Goal: Task Accomplishment & Management: Use online tool/utility

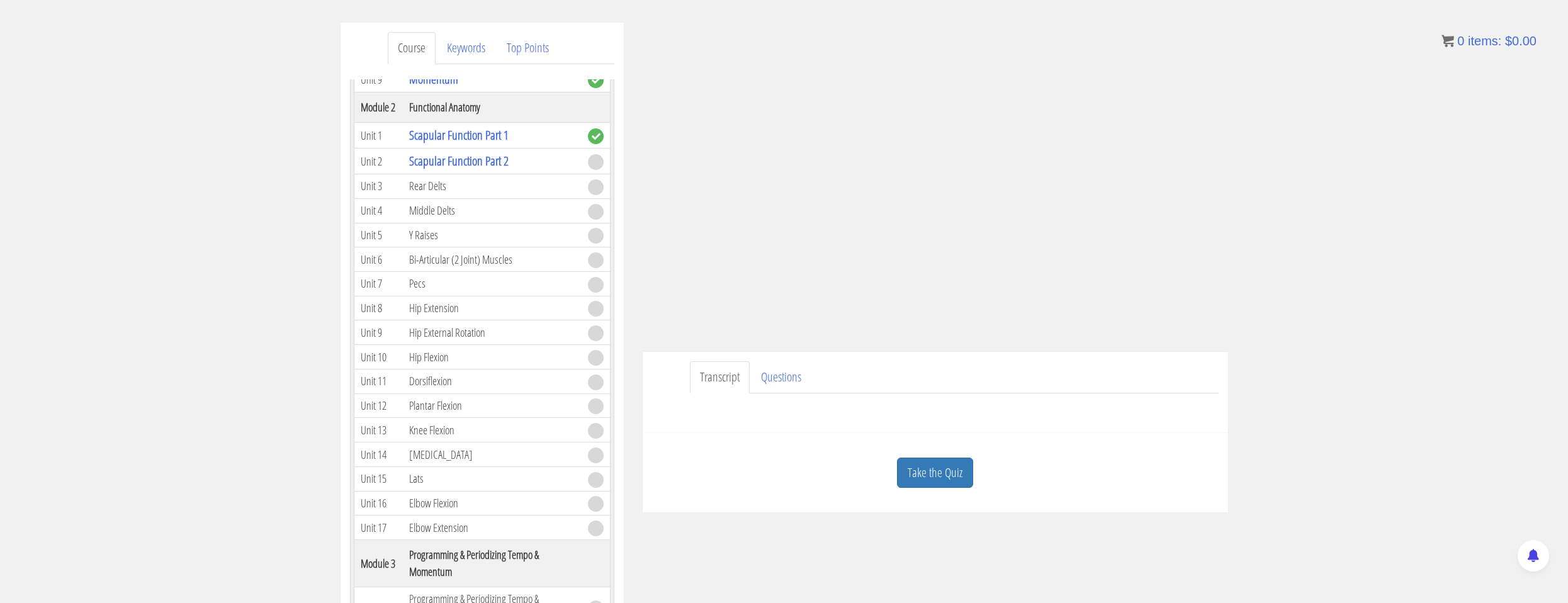
scroll to position [63, 0]
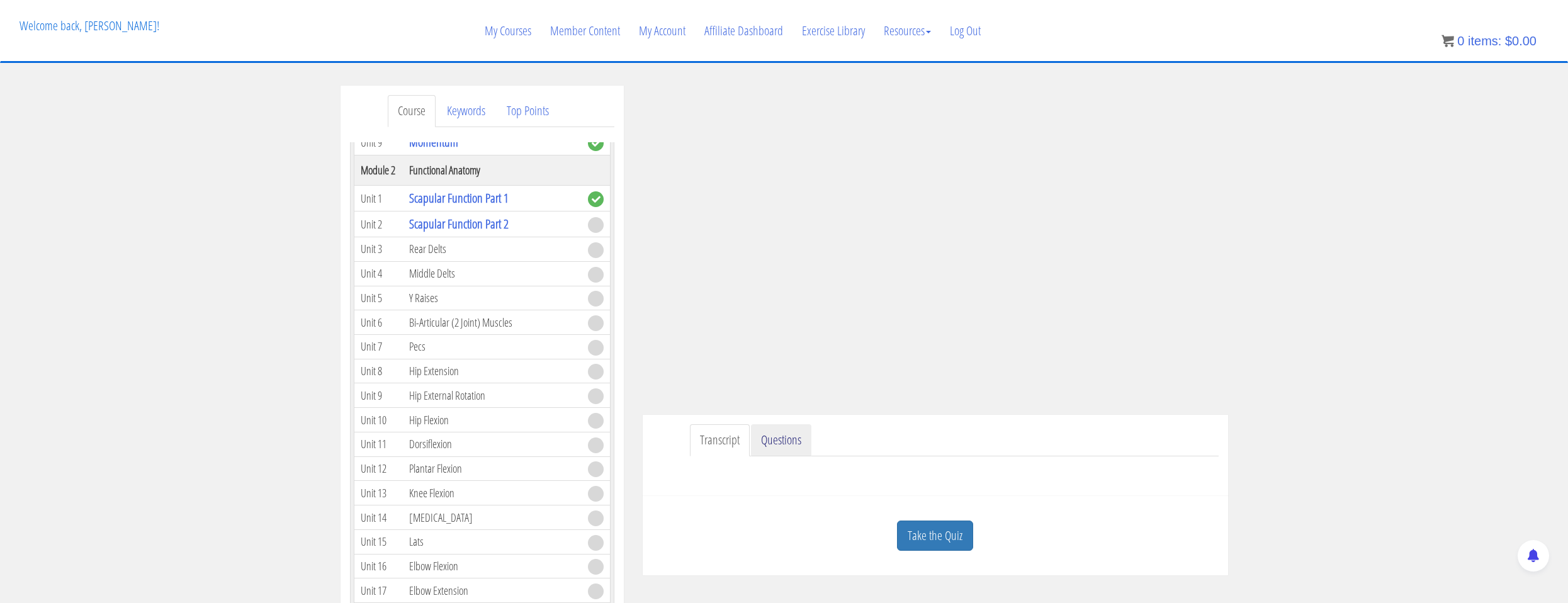
click at [764, 430] on link "Questions" at bounding box center [780, 440] width 61 height 32
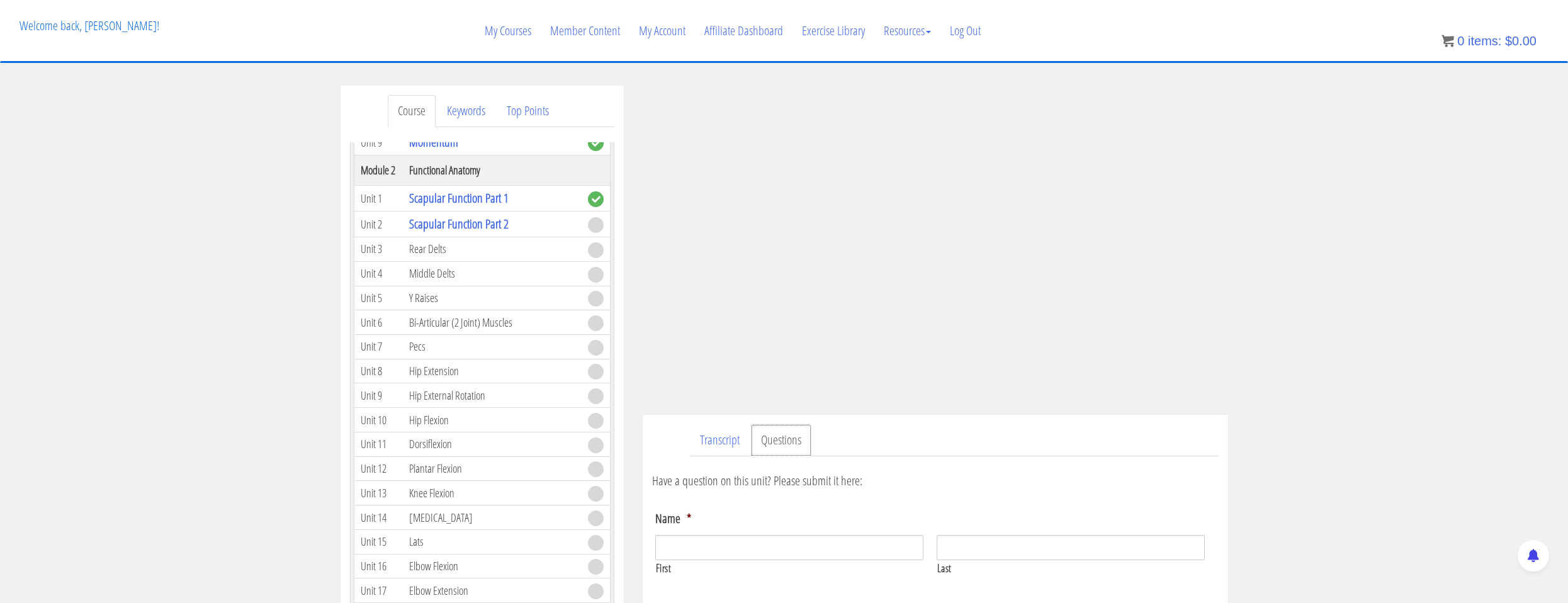
scroll to position [126, 0]
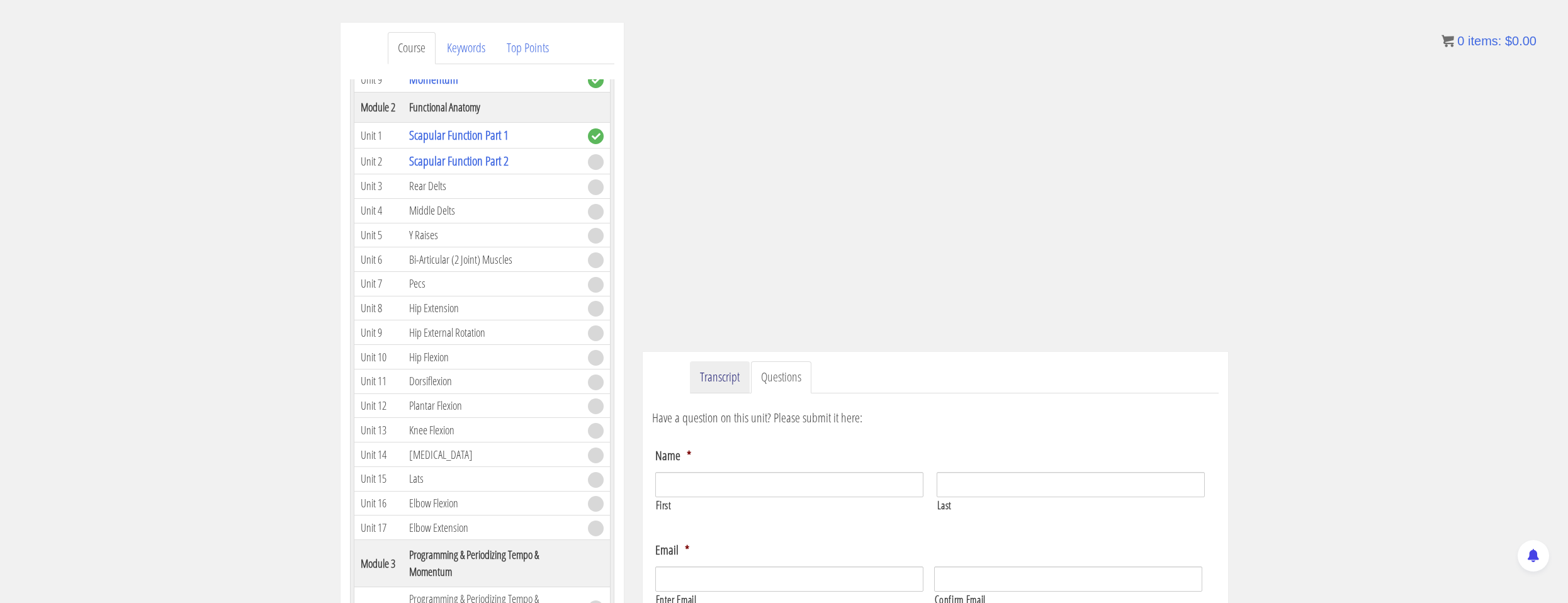
click at [730, 381] on link "Transcript" at bounding box center [720, 377] width 60 height 32
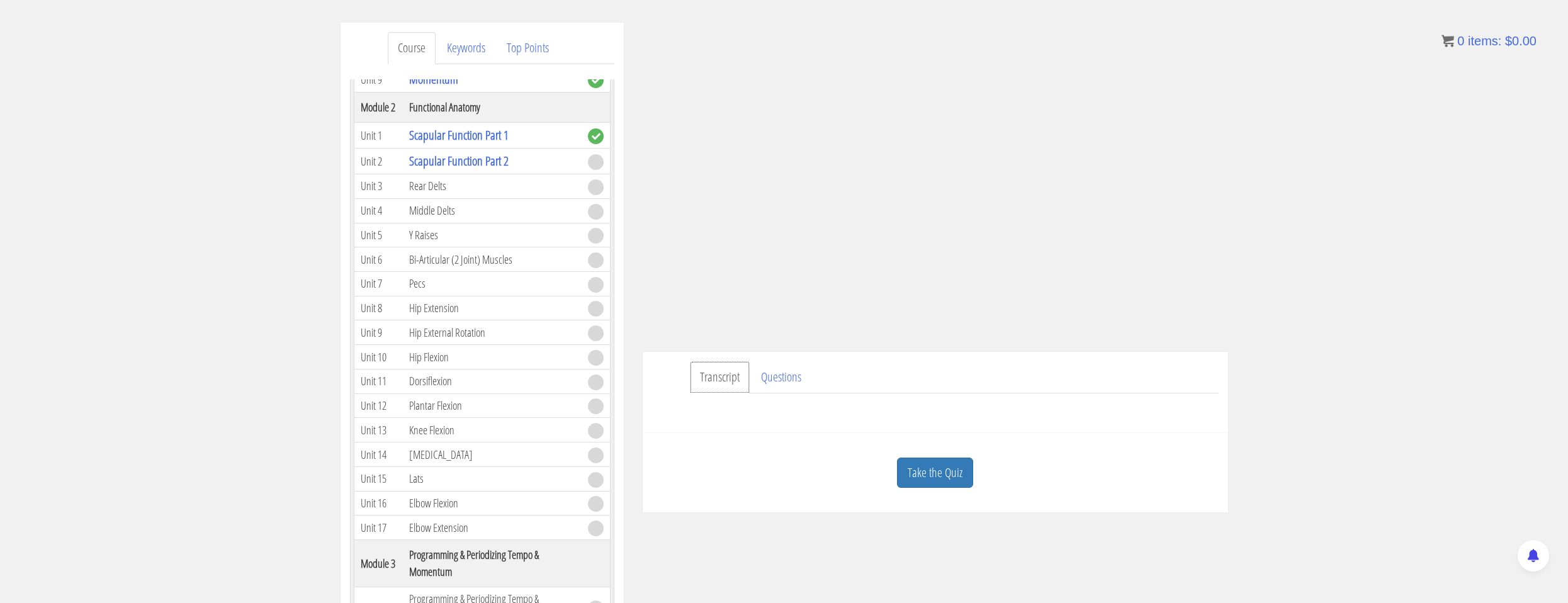
scroll to position [0, 0]
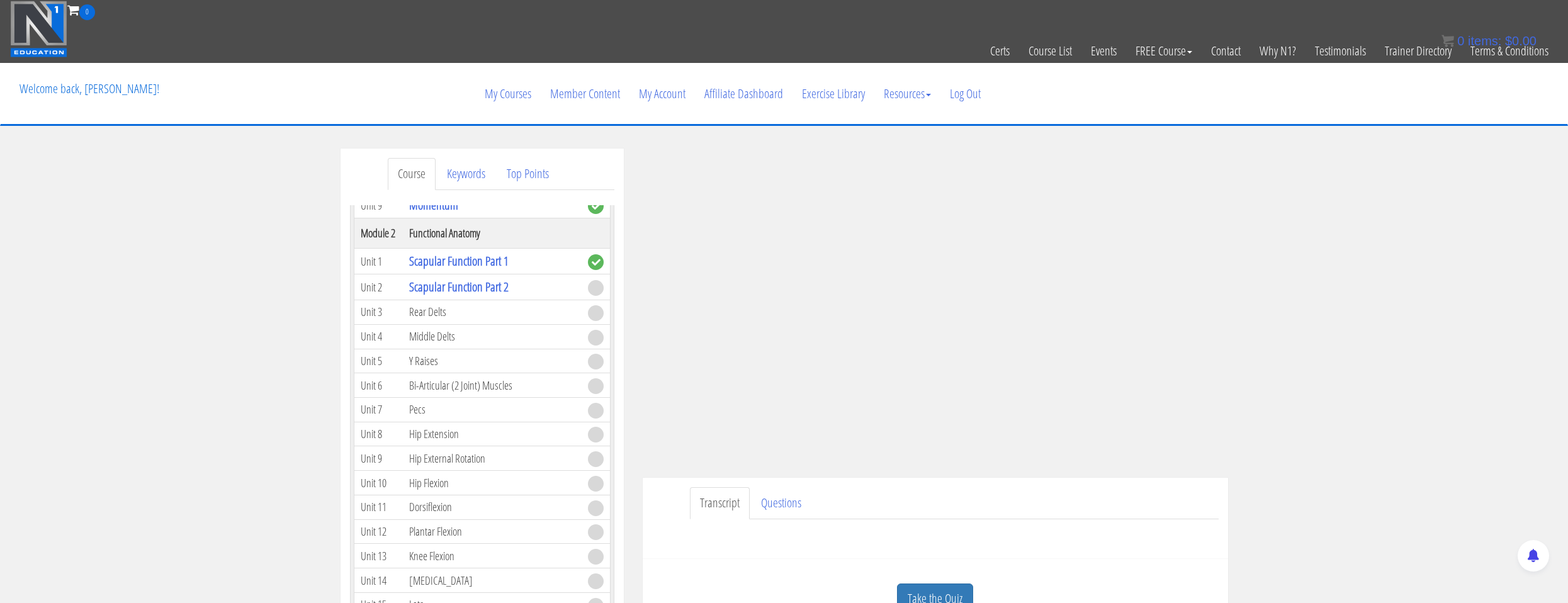
click at [1158, 491] on ul "Transcript Questions" at bounding box center [954, 503] width 529 height 32
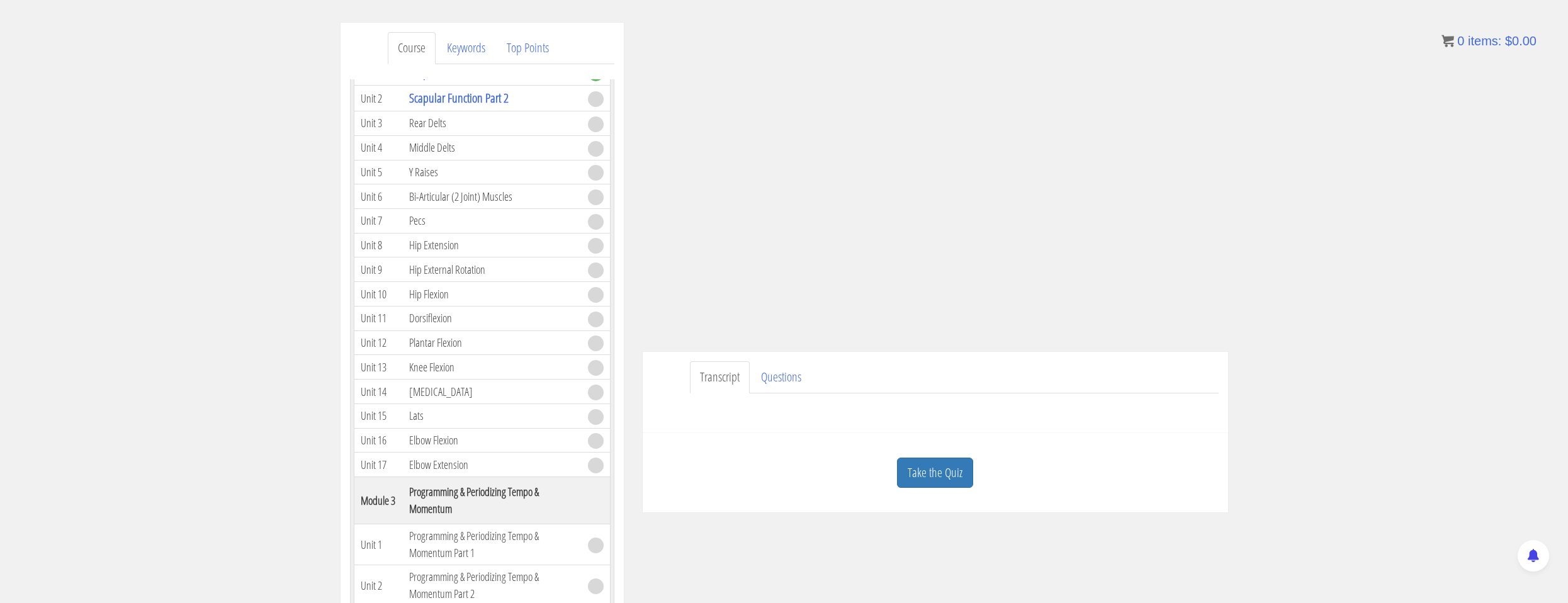
scroll to position [189, 0]
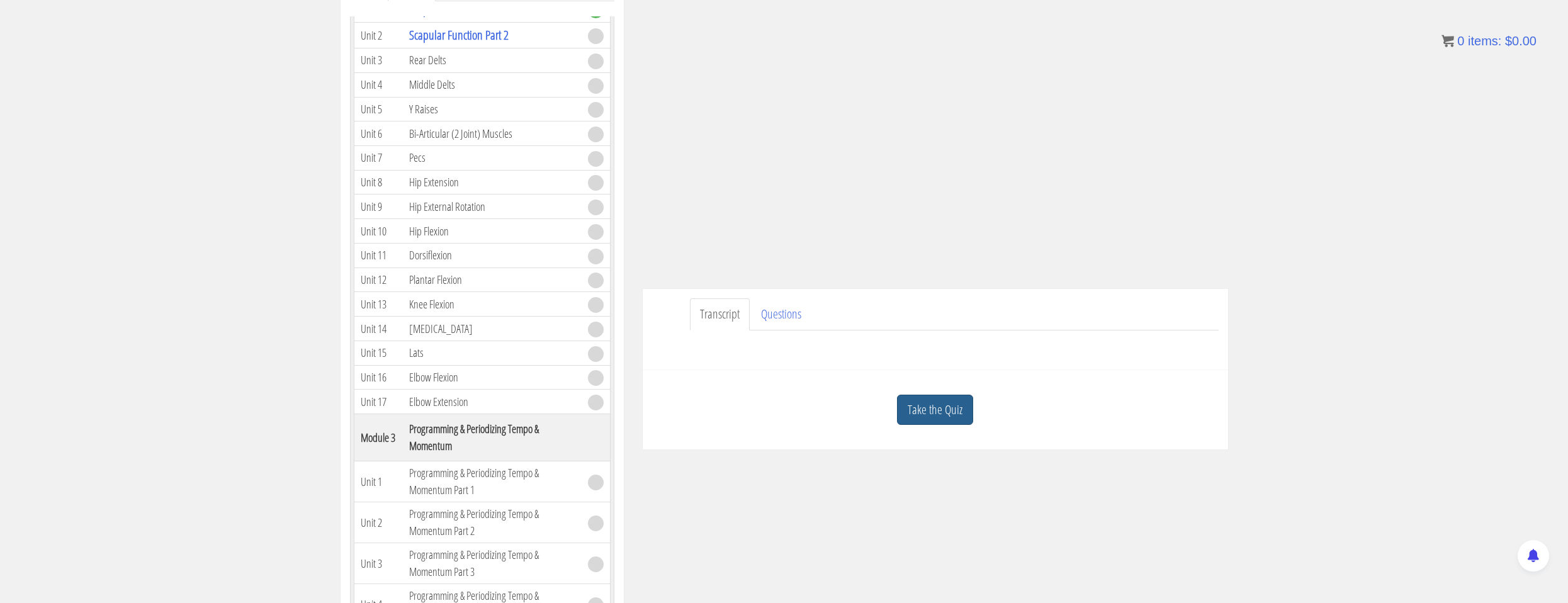
click at [932, 421] on link "Take the Quiz" at bounding box center [935, 409] width 76 height 31
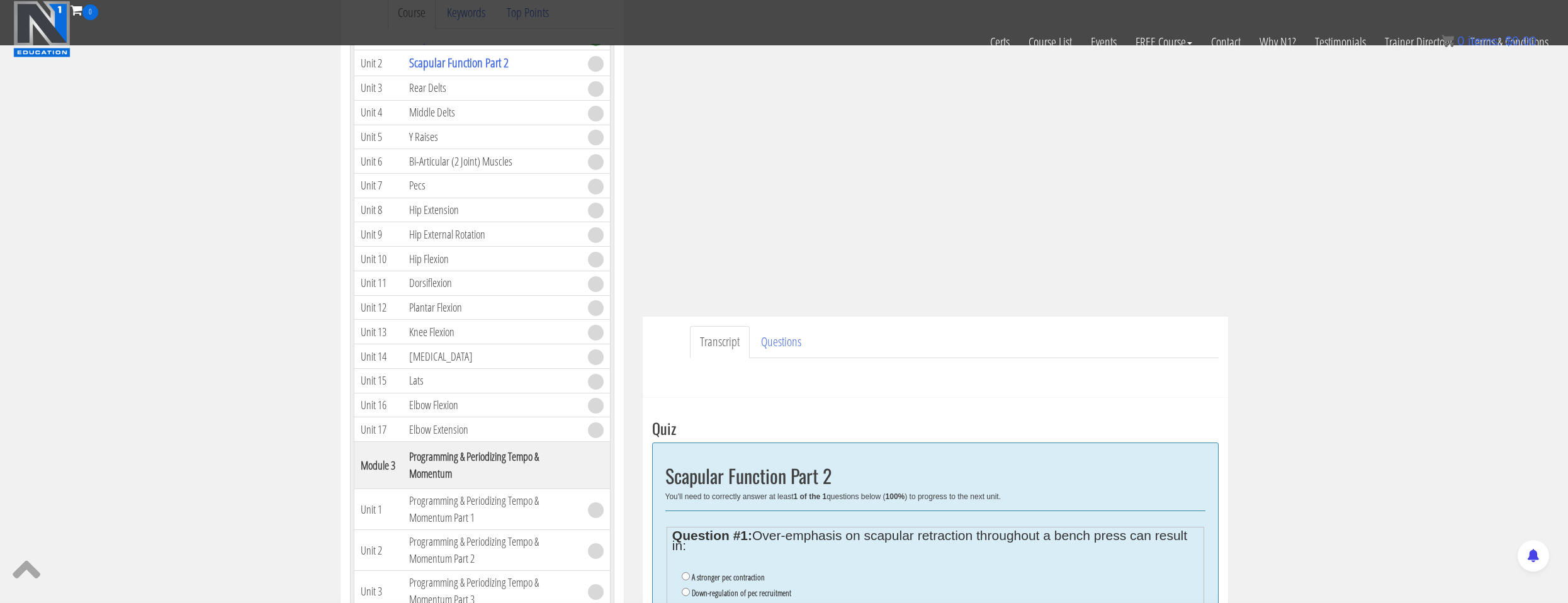
scroll to position [224, 0]
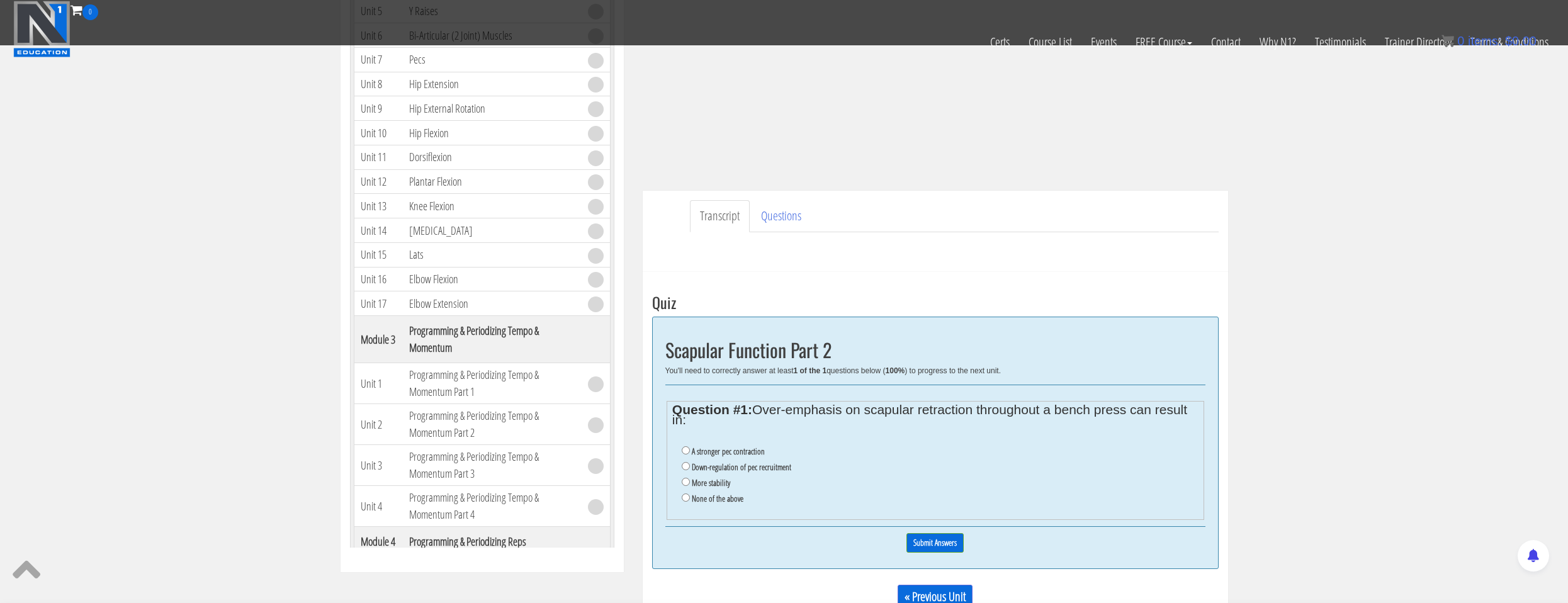
click at [786, 470] on label "Down-regulation of pec recruitment" at bounding box center [741, 466] width 99 height 10
click at [690, 470] on input "Down-regulation of pec recruitment" at bounding box center [685, 465] width 8 height 8
radio input "true"
click at [921, 545] on input "Submit Answers" at bounding box center [934, 542] width 57 height 19
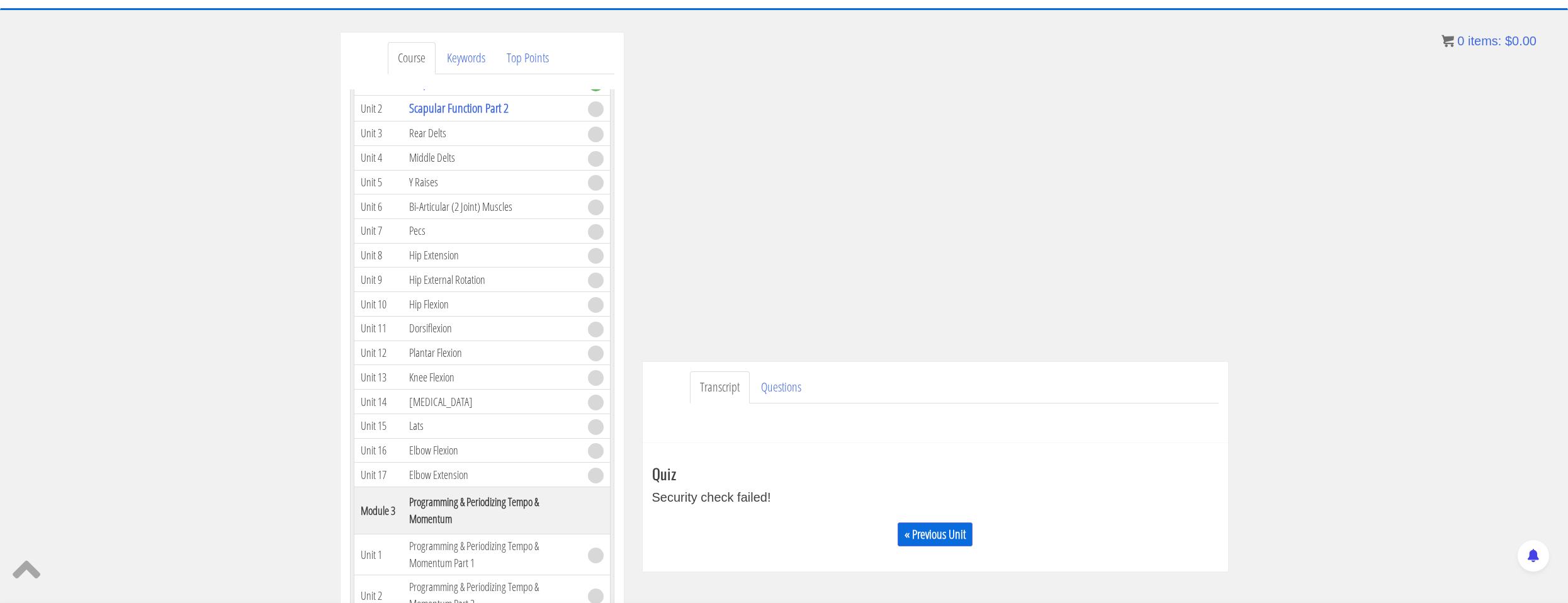
scroll to position [118, 0]
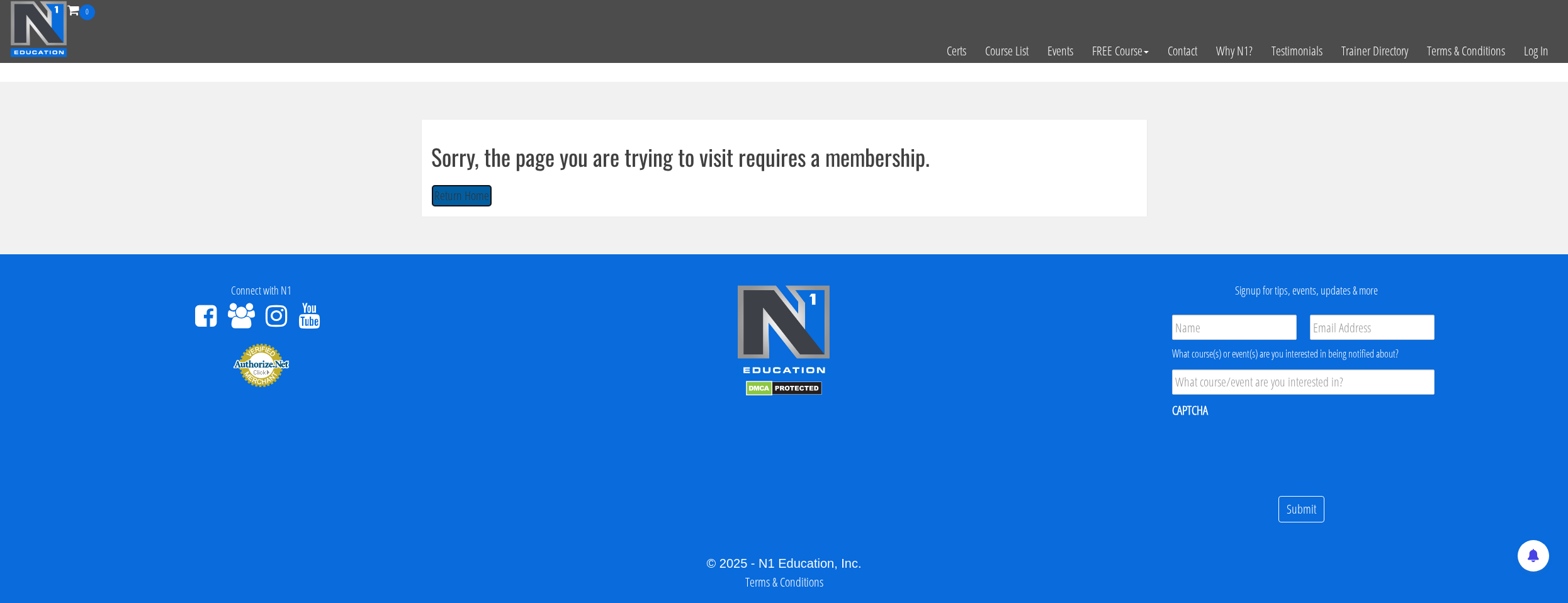
click at [455, 201] on button "Return Home" at bounding box center [462, 196] width 61 height 24
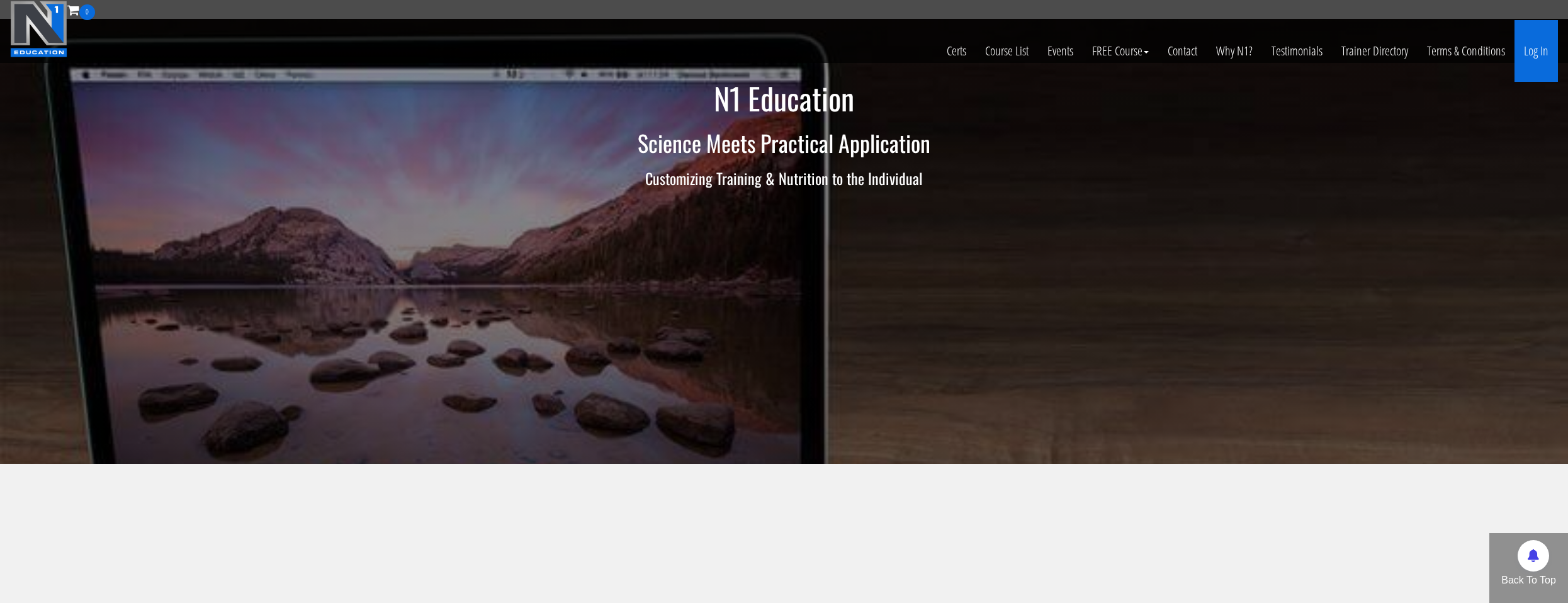
click at [1514, 54] on link "Log In" at bounding box center [1536, 51] width 43 height 61
click at [1515, 54] on link "Log In" at bounding box center [1536, 51] width 43 height 61
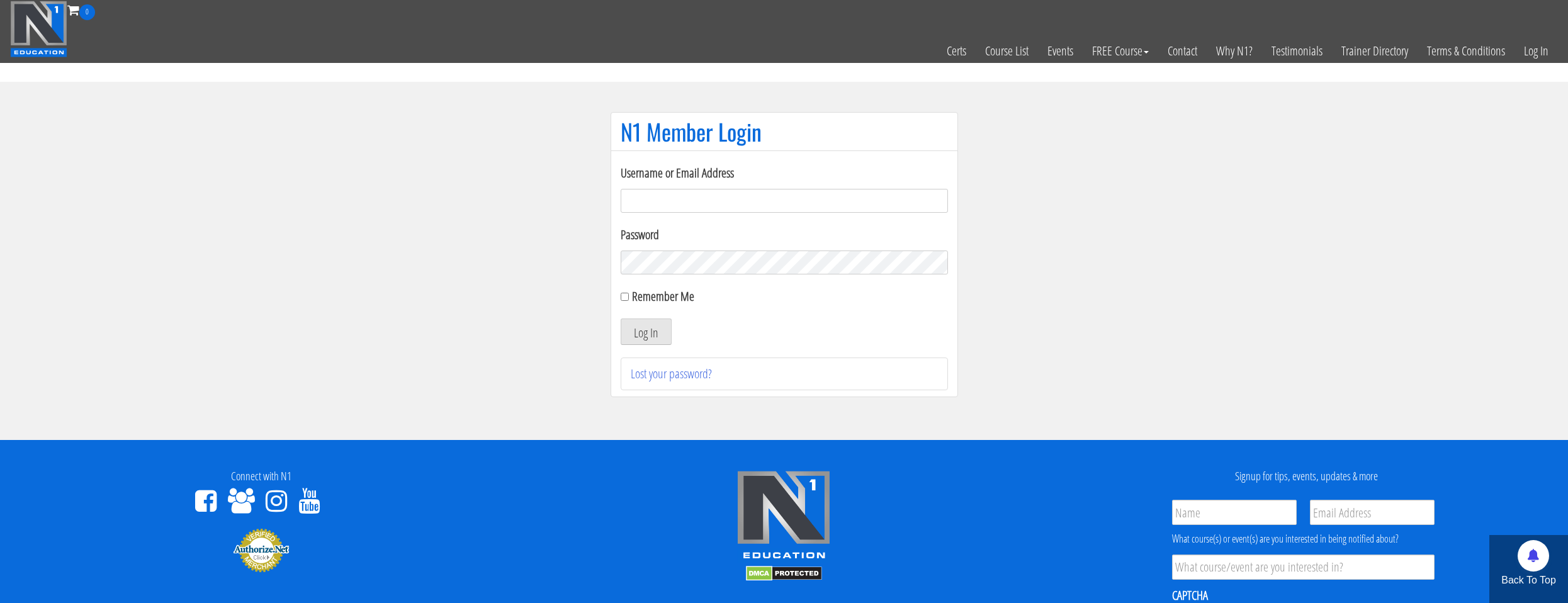
click at [786, 193] on input "Username or Email Address" at bounding box center [784, 200] width 327 height 24
type input "[EMAIL_ADDRESS][DOMAIN_NAME]"
drag, startPoint x: 670, startPoint y: 305, endPoint x: 670, endPoint y: 291, distance: 14.0
click at [670, 304] on div "Remember Me" at bounding box center [784, 297] width 327 height 19
drag, startPoint x: 670, startPoint y: 290, endPoint x: 677, endPoint y: 296, distance: 9.2
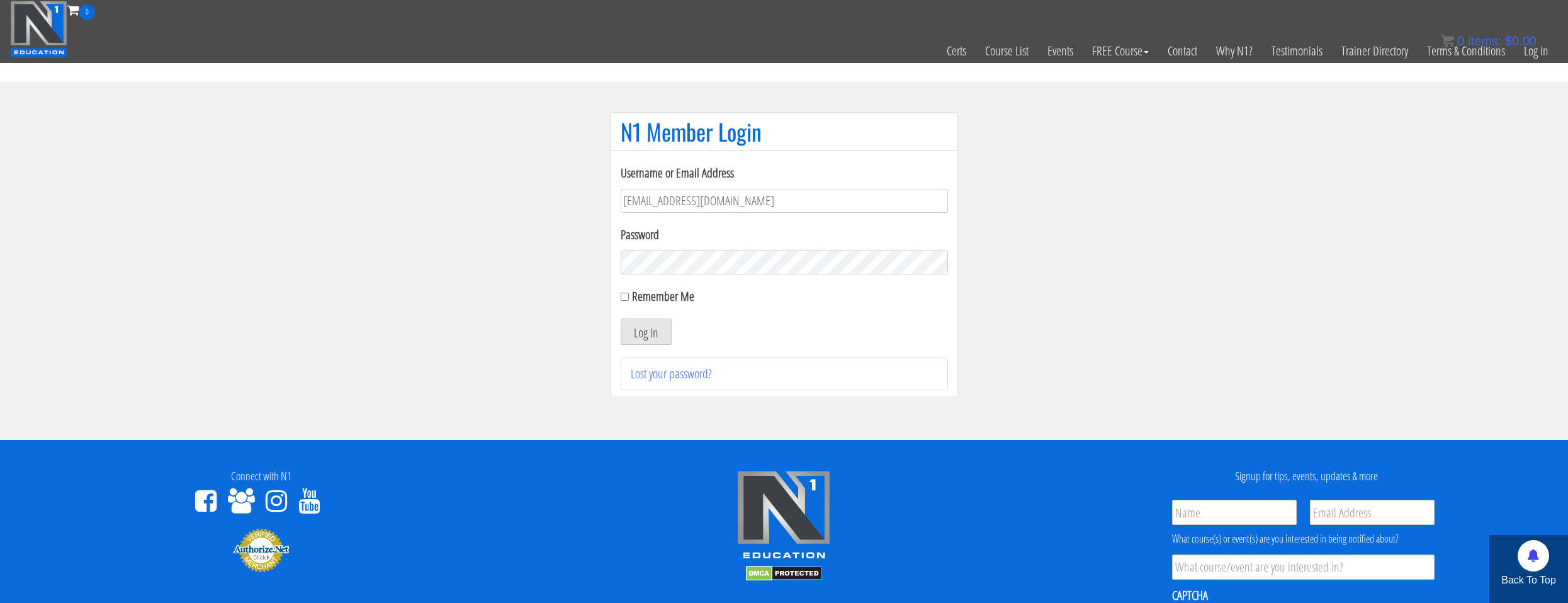
click at [671, 290] on label "Remember Me" at bounding box center [663, 296] width 62 height 17
click at [629, 292] on input "Remember Me" at bounding box center [624, 296] width 8 height 8
checkbox input "true"
click at [661, 333] on button "Log In" at bounding box center [646, 332] width 51 height 26
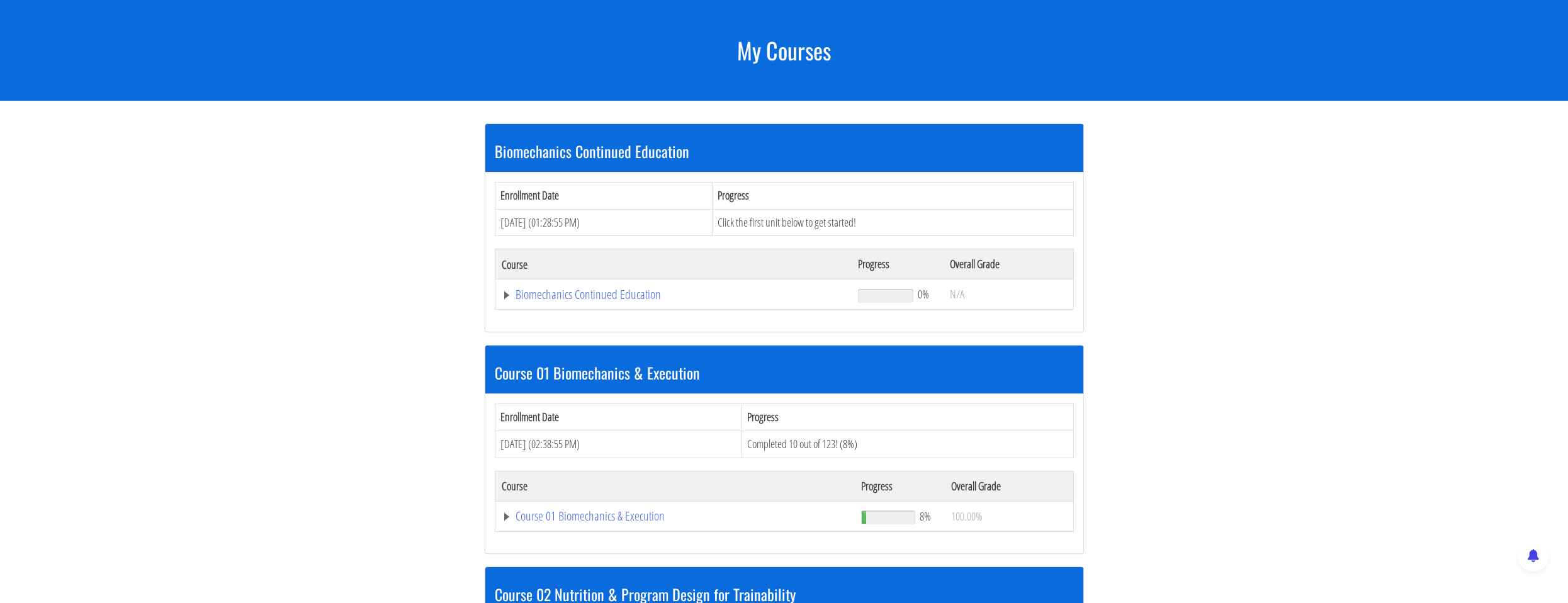
scroll to position [314, 0]
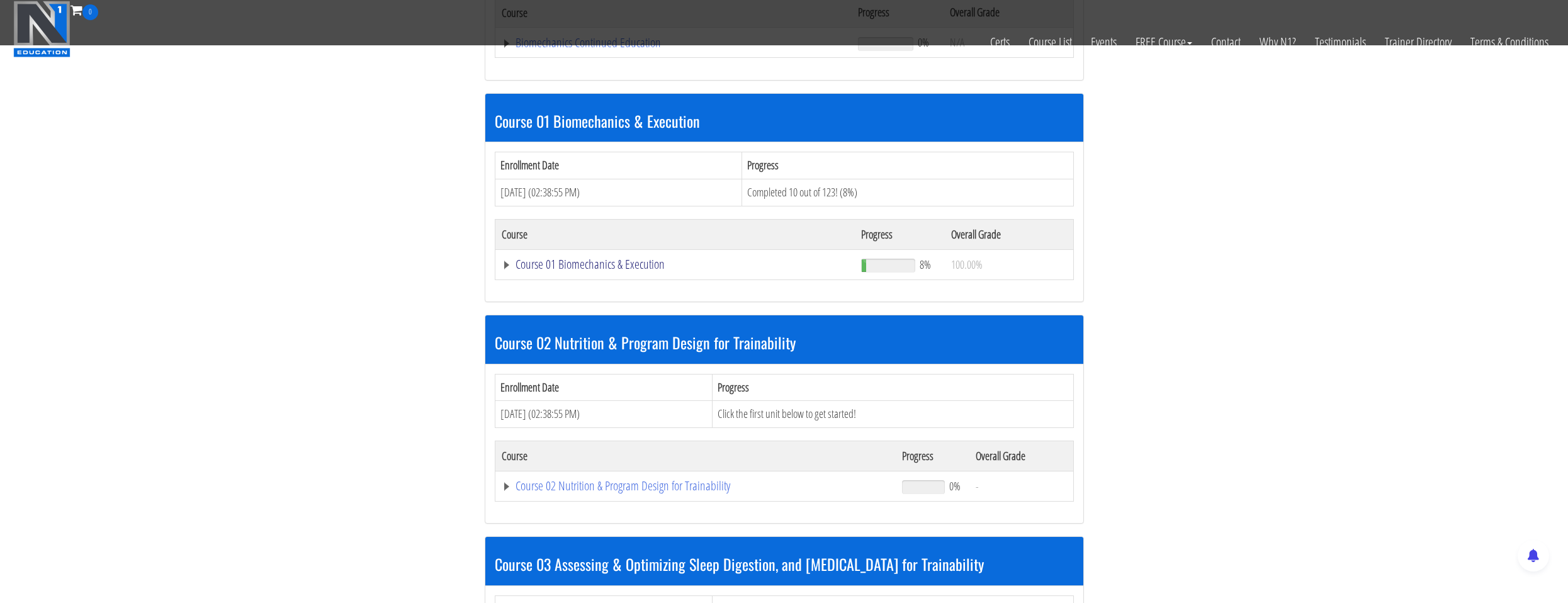
click at [679, 49] on link "Course 01 Biomechanics & Execution" at bounding box center [673, 43] width 344 height 12
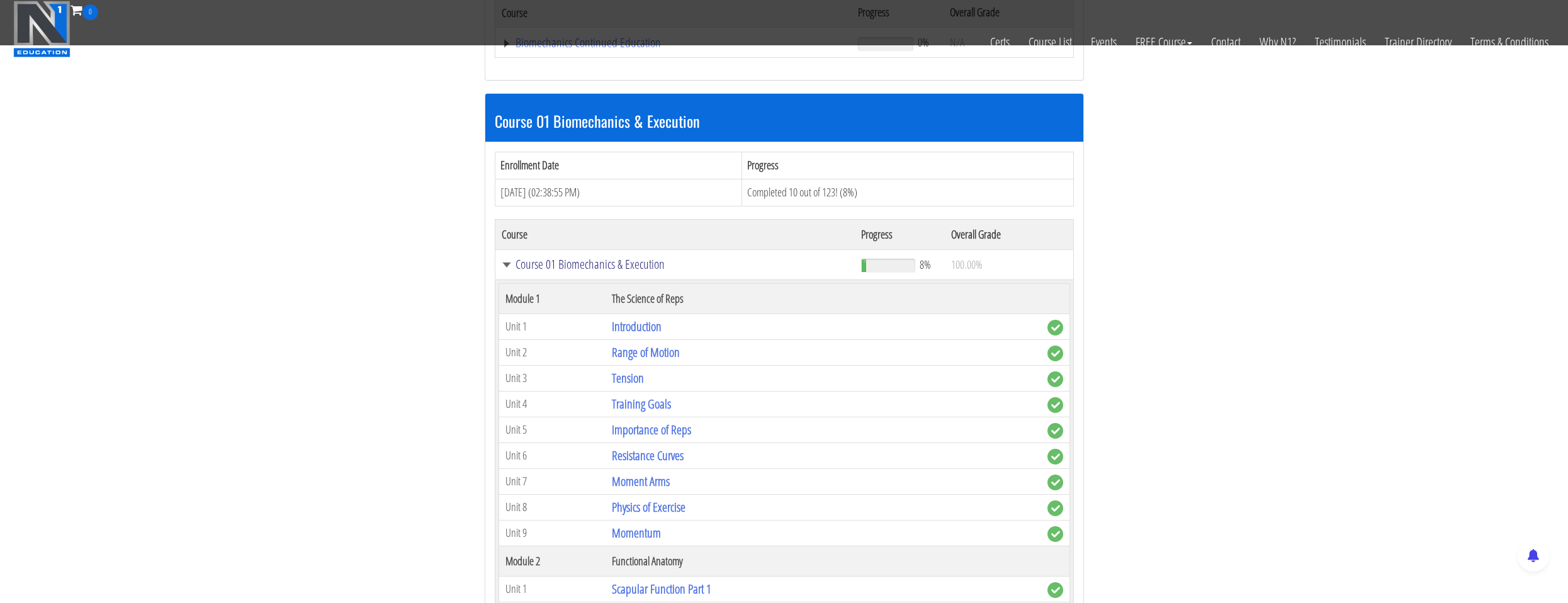
scroll to position [566, 0]
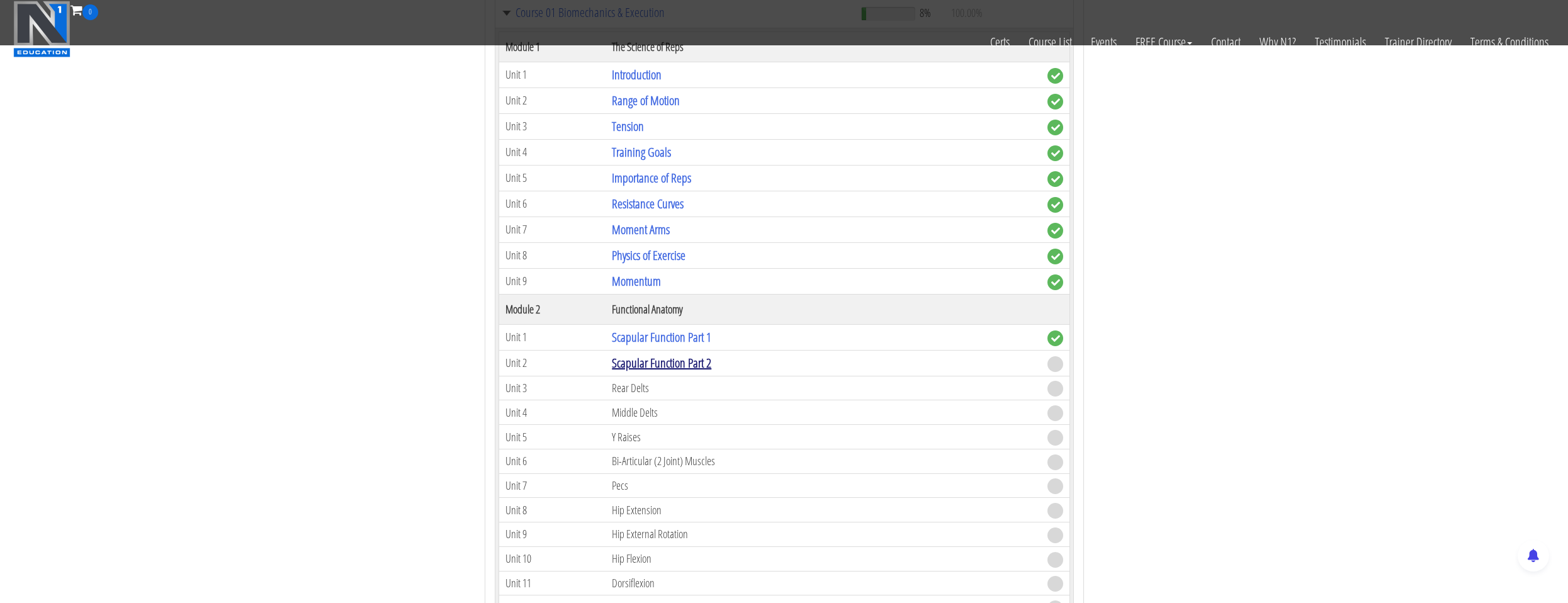
click at [665, 370] on link "Scapular Function Part 2" at bounding box center [661, 363] width 99 height 17
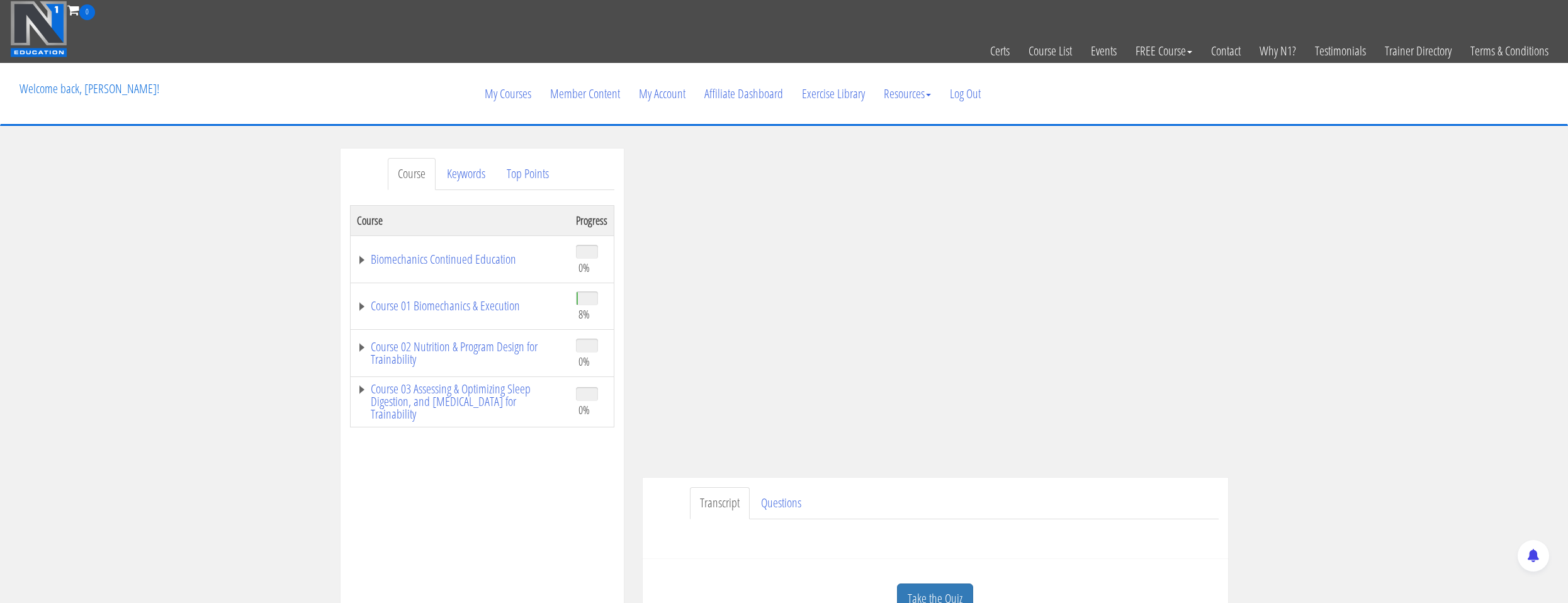
scroll to position [63, 0]
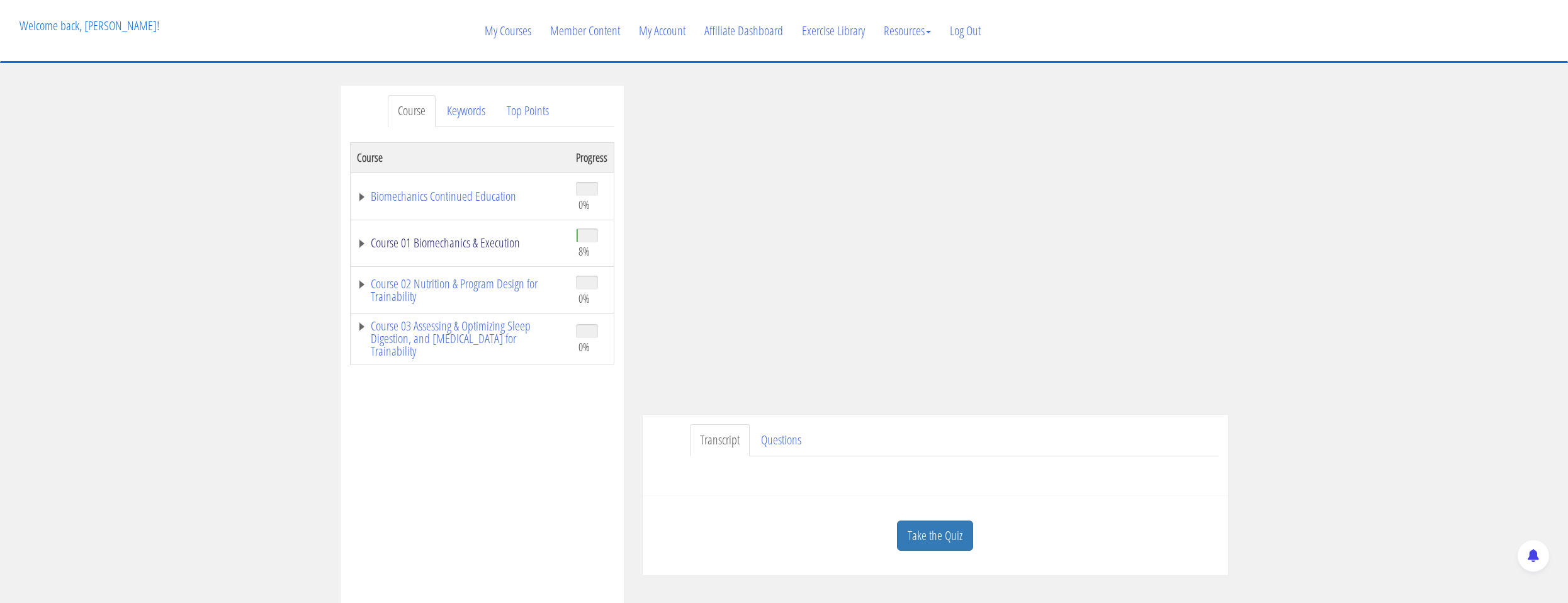
click at [442, 240] on link "Course 01 Biomechanics & Execution" at bounding box center [459, 243] width 206 height 12
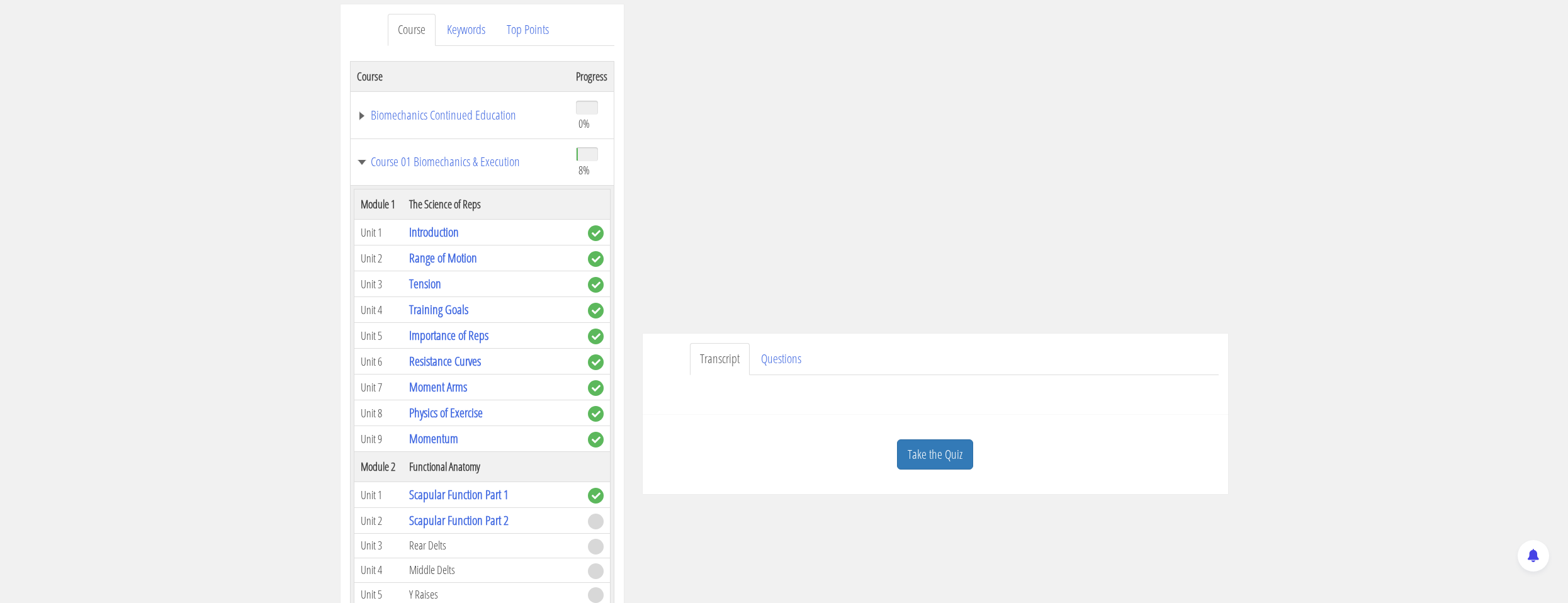
click at [947, 449] on link "Take the Quiz" at bounding box center [935, 454] width 76 height 31
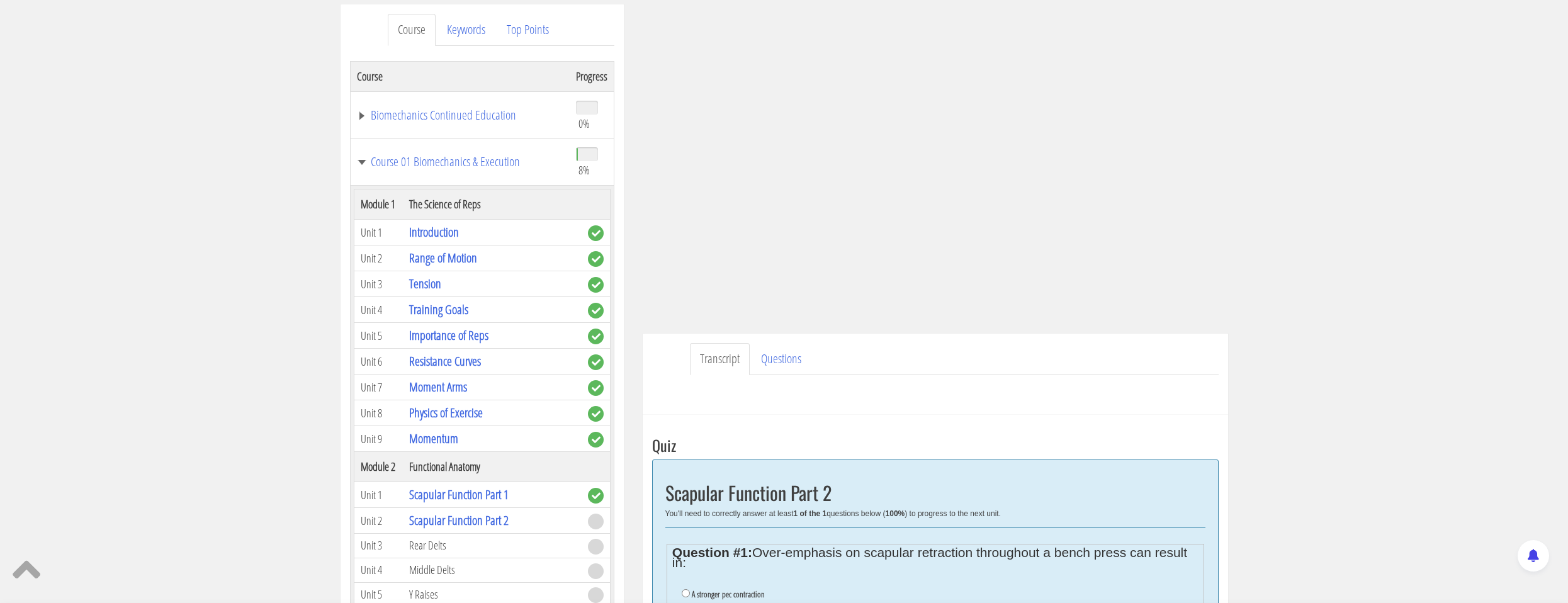
scroll to position [270, 0]
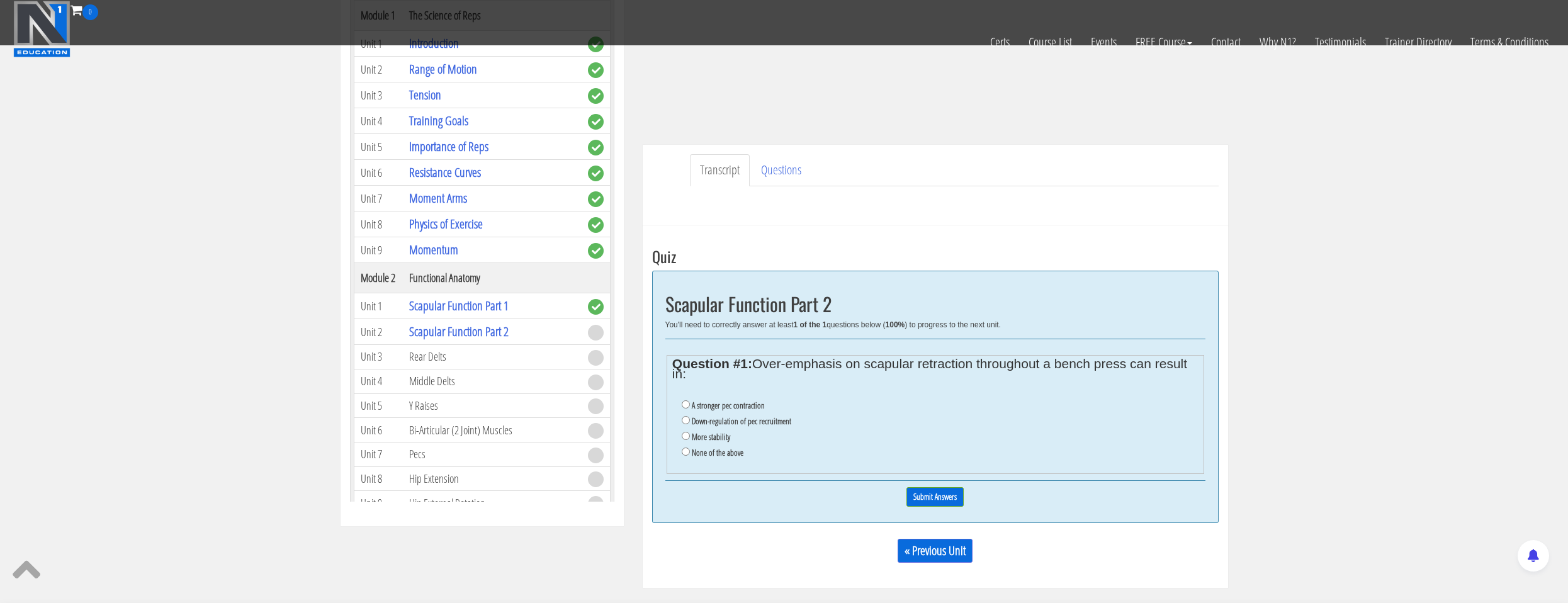
click at [720, 419] on label "Down-regulation of pec recruitment" at bounding box center [741, 420] width 99 height 10
click at [690, 419] on input "Down-regulation of pec recruitment" at bounding box center [685, 420] width 8 height 8
radio input "true"
click at [917, 492] on input "Submit Answers" at bounding box center [934, 497] width 57 height 19
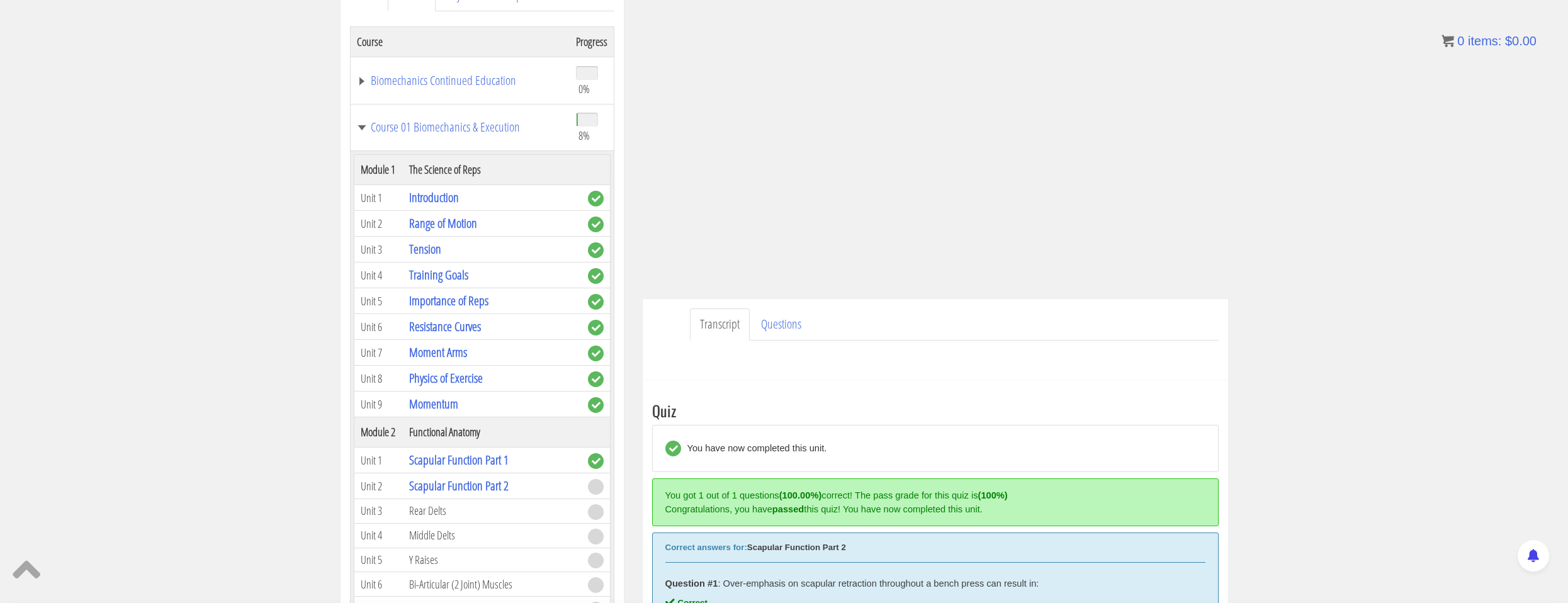
scroll to position [54, 0]
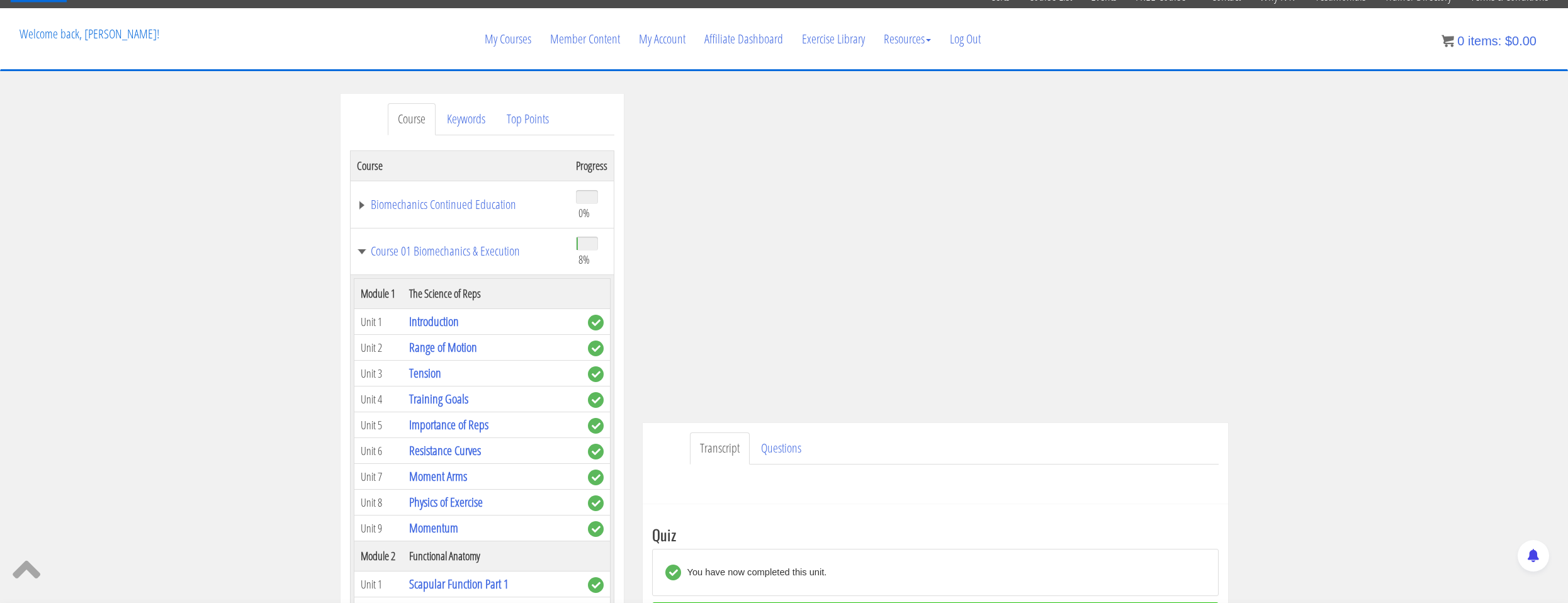
click at [931, 461] on ul "Transcript Questions" at bounding box center [954, 448] width 529 height 32
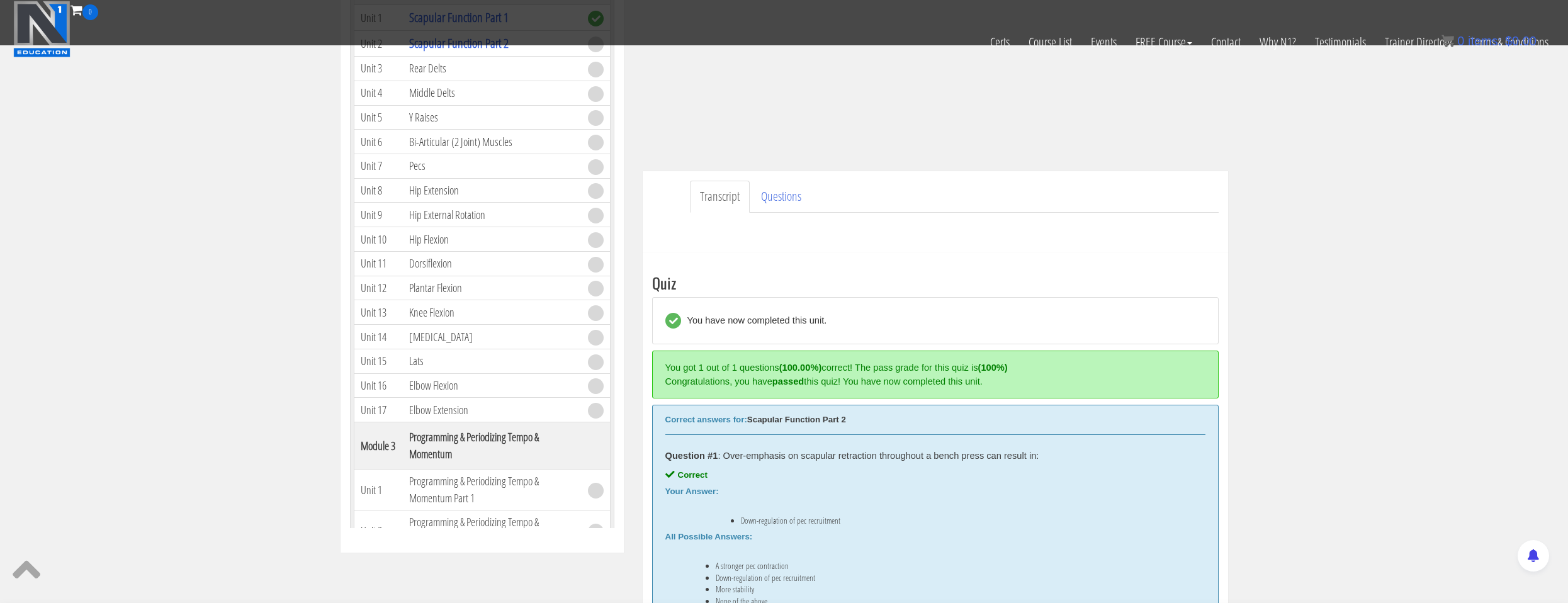
scroll to position [57, 0]
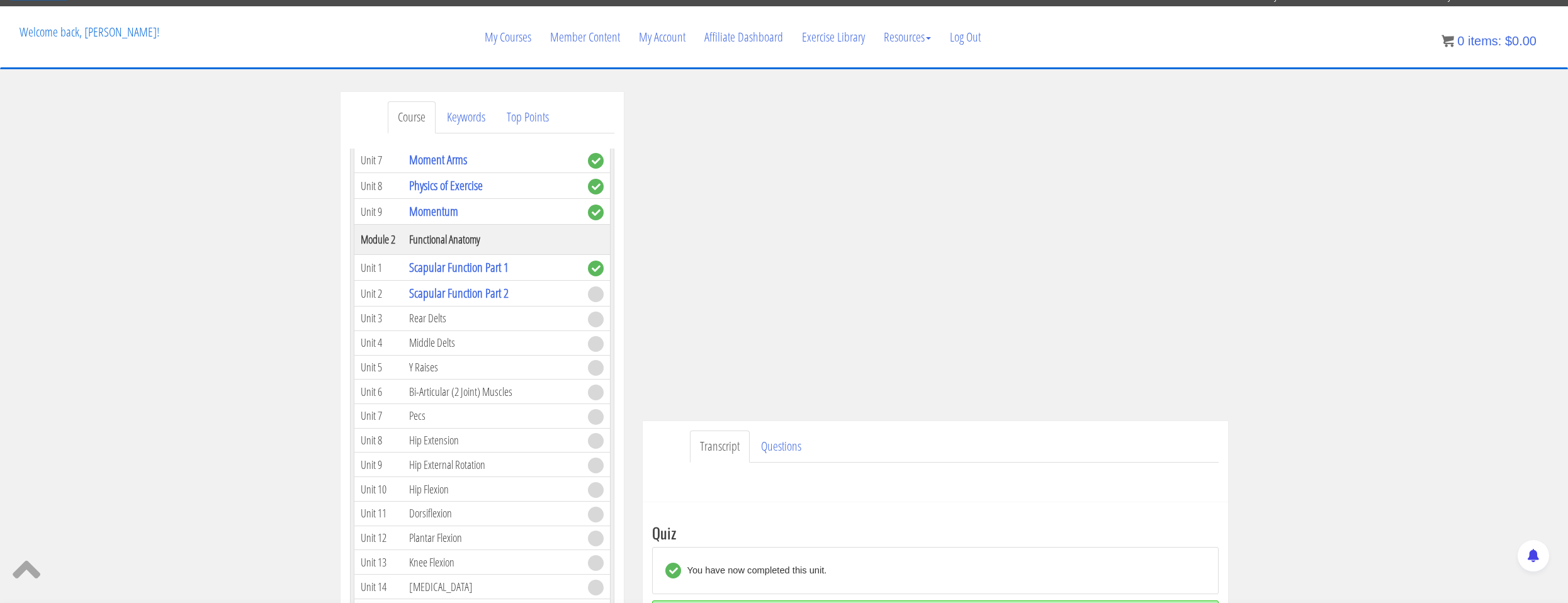
click at [1056, 76] on section "Course Keywords Top Points Course Progress Biomechanics Continued Education 0% …" at bounding box center [784, 520] width 1568 height 901
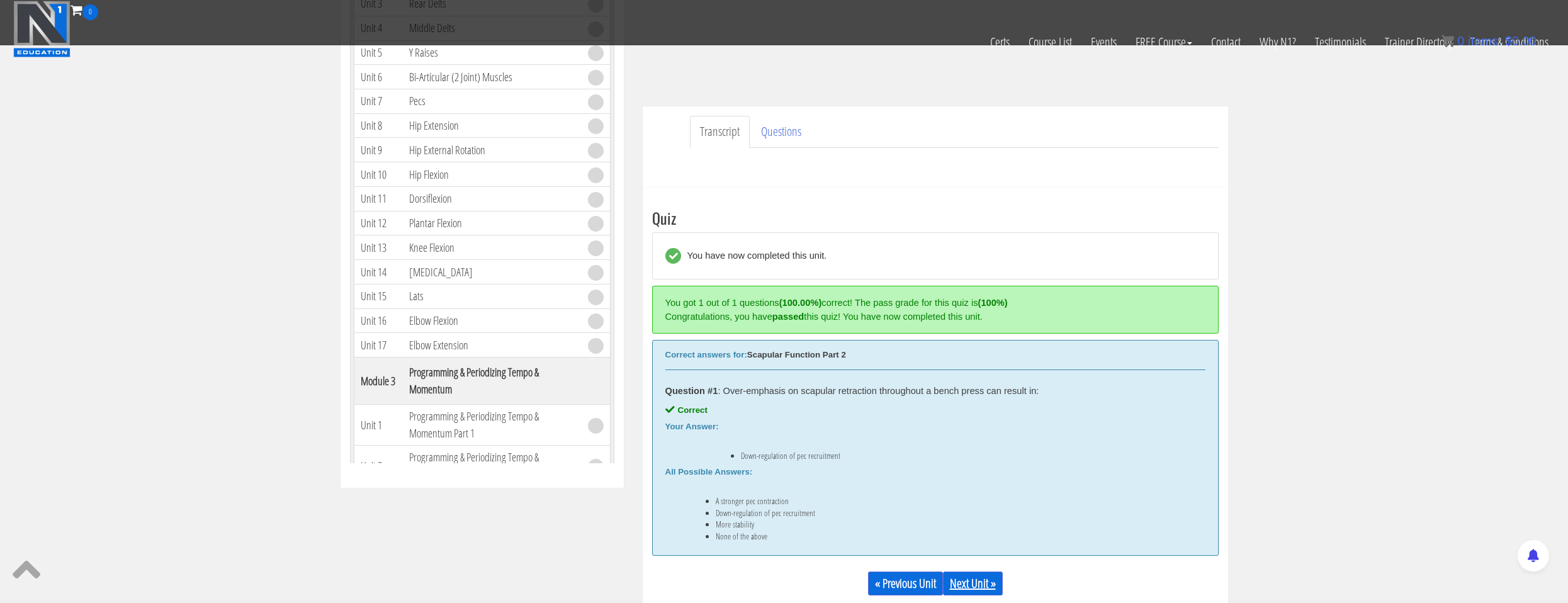
click at [975, 587] on link "Next Unit »" at bounding box center [973, 583] width 60 height 24
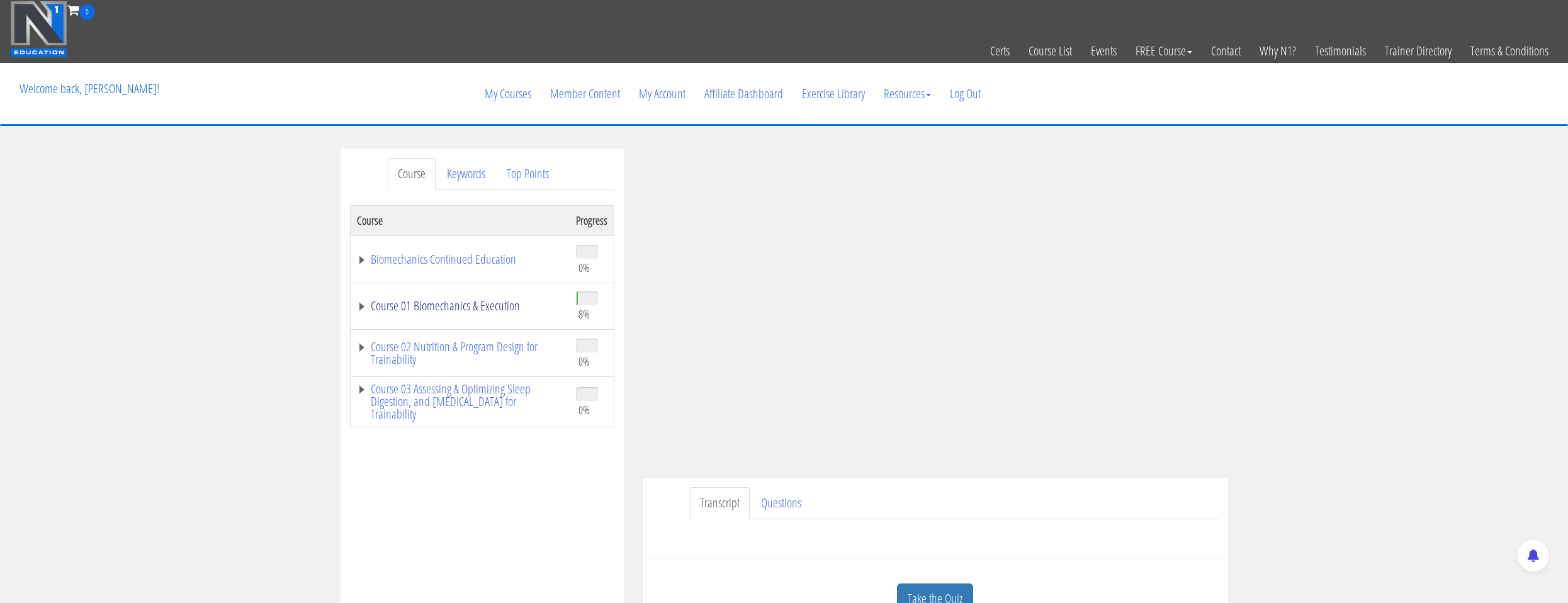
click at [423, 307] on link "Course 01 Biomechanics & Execution" at bounding box center [459, 305] width 206 height 12
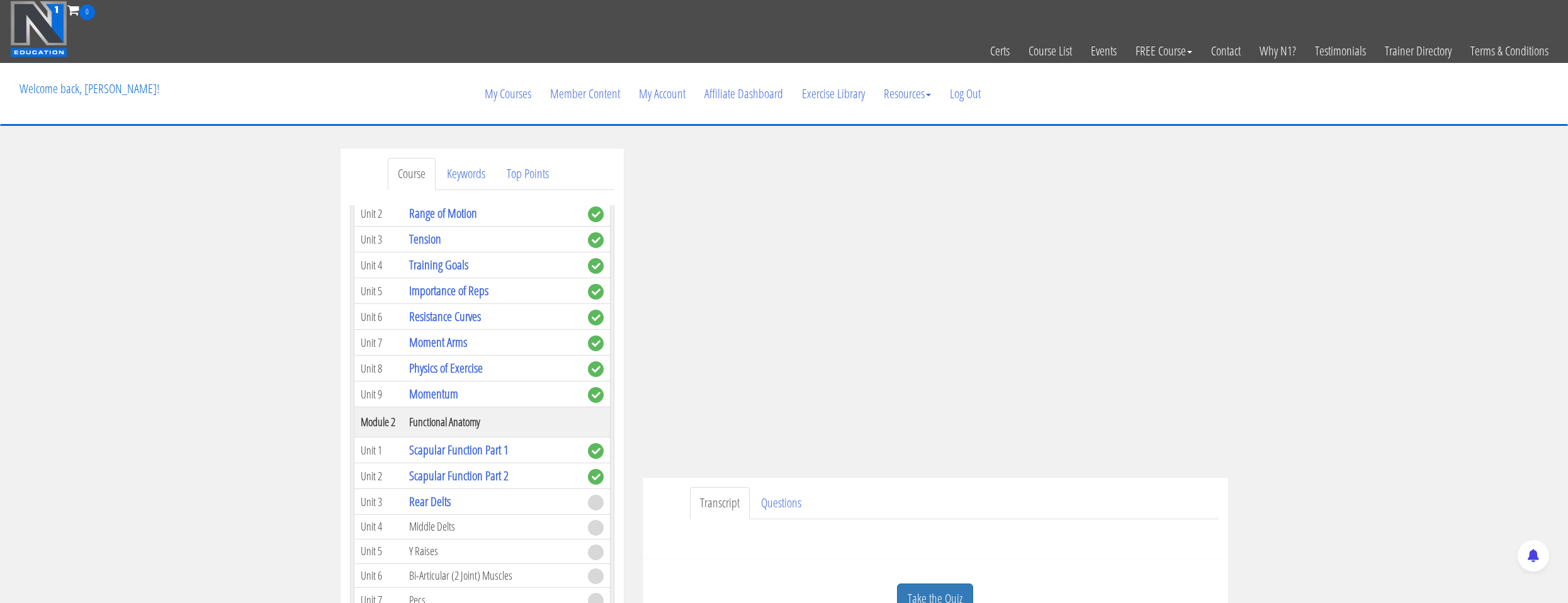
scroll to position [252, 0]
